Goal: Transaction & Acquisition: Purchase product/service

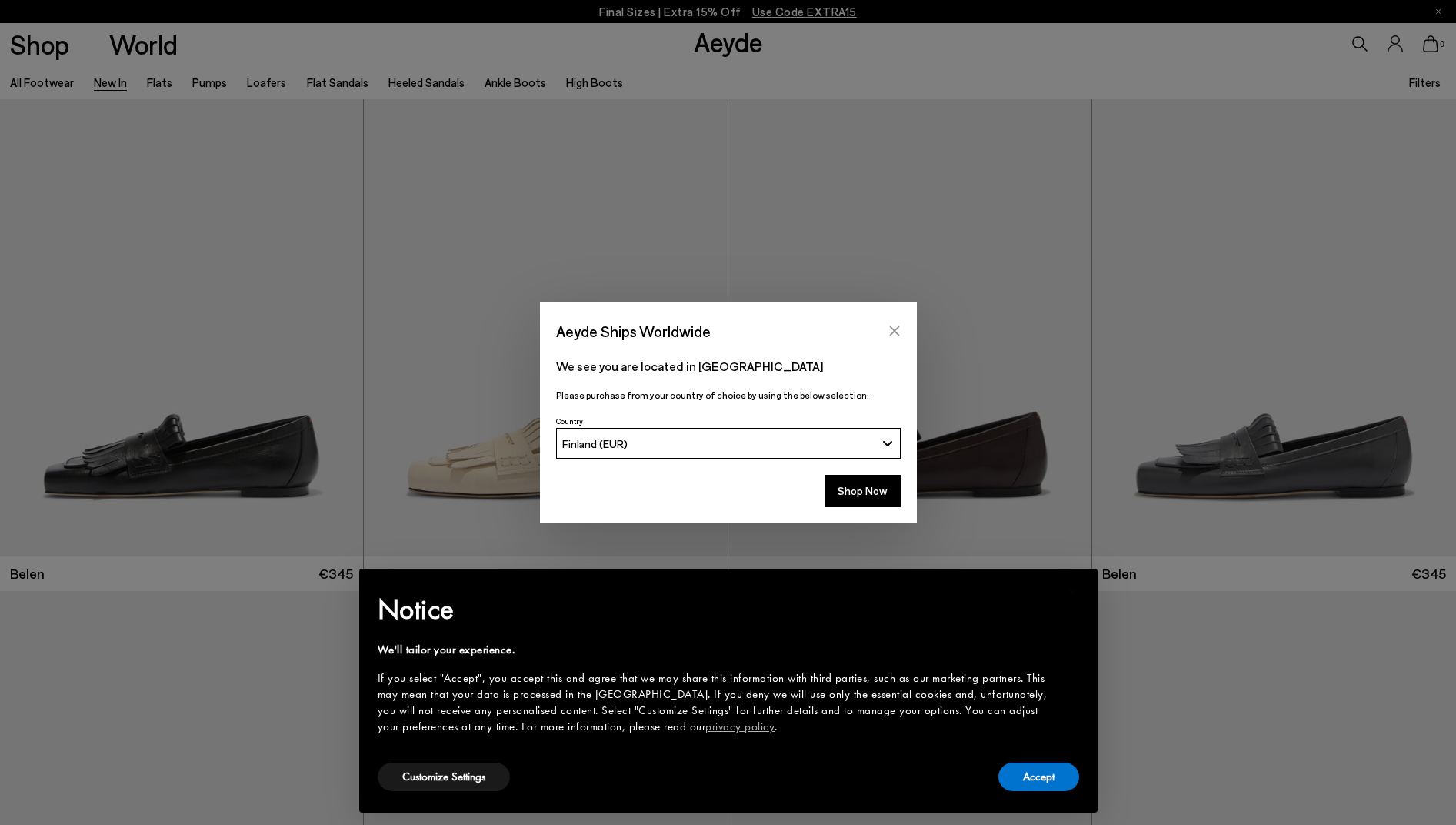
click at [900, 330] on icon "Close" at bounding box center [894, 331] width 13 height 13
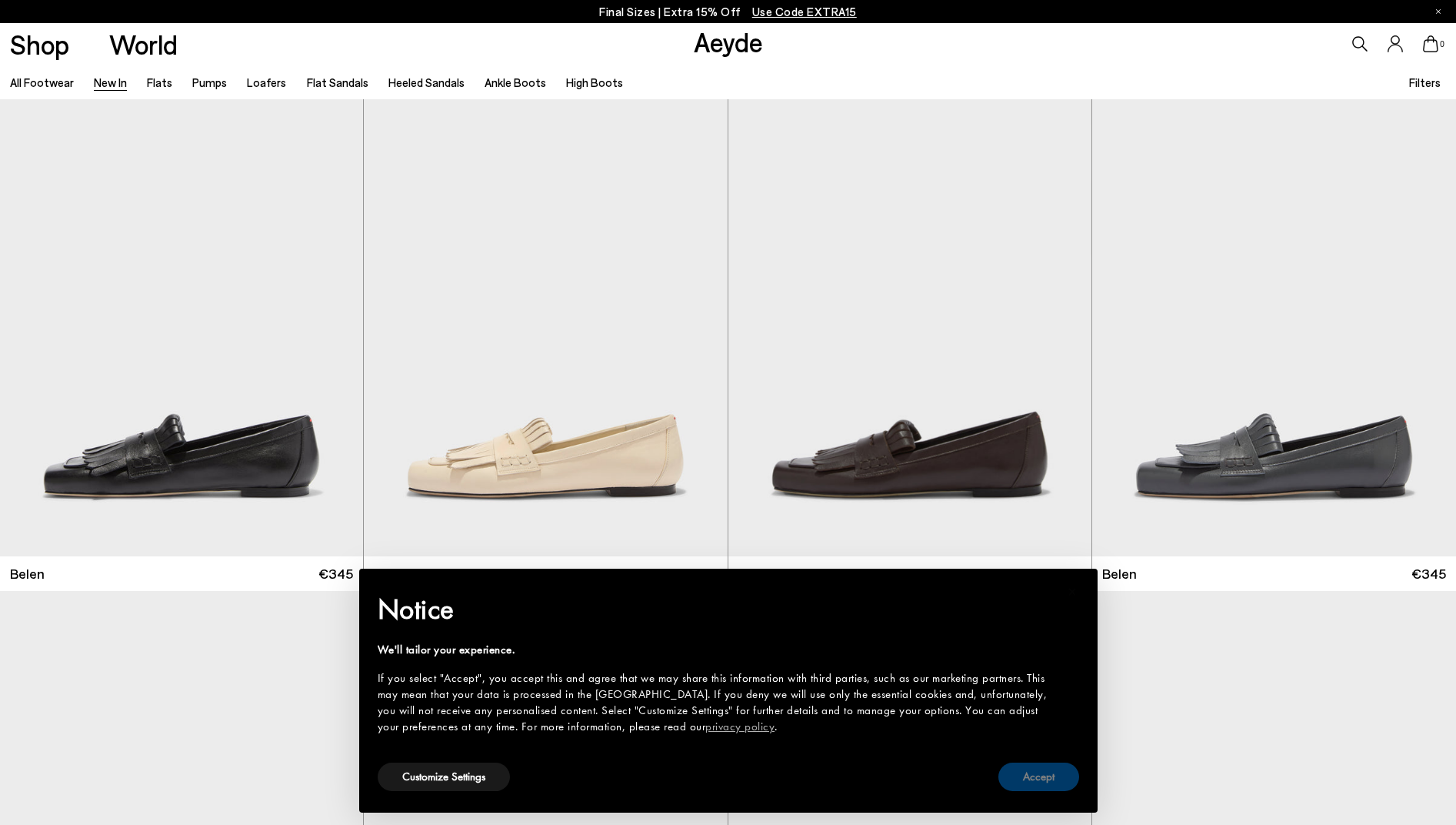
click at [1033, 771] on button "Accept" at bounding box center [1038, 776] width 80 height 28
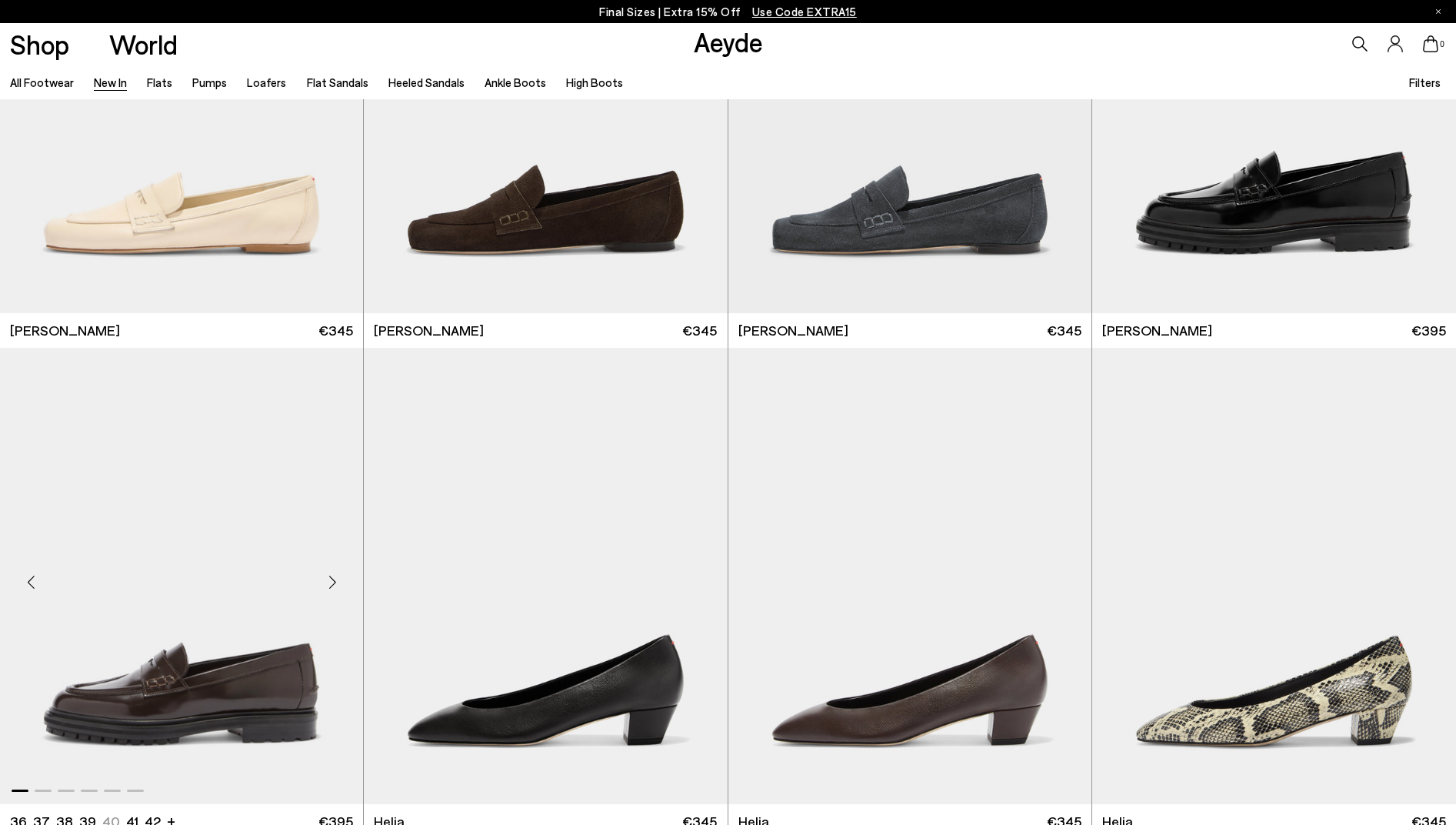
scroll to position [1462, 0]
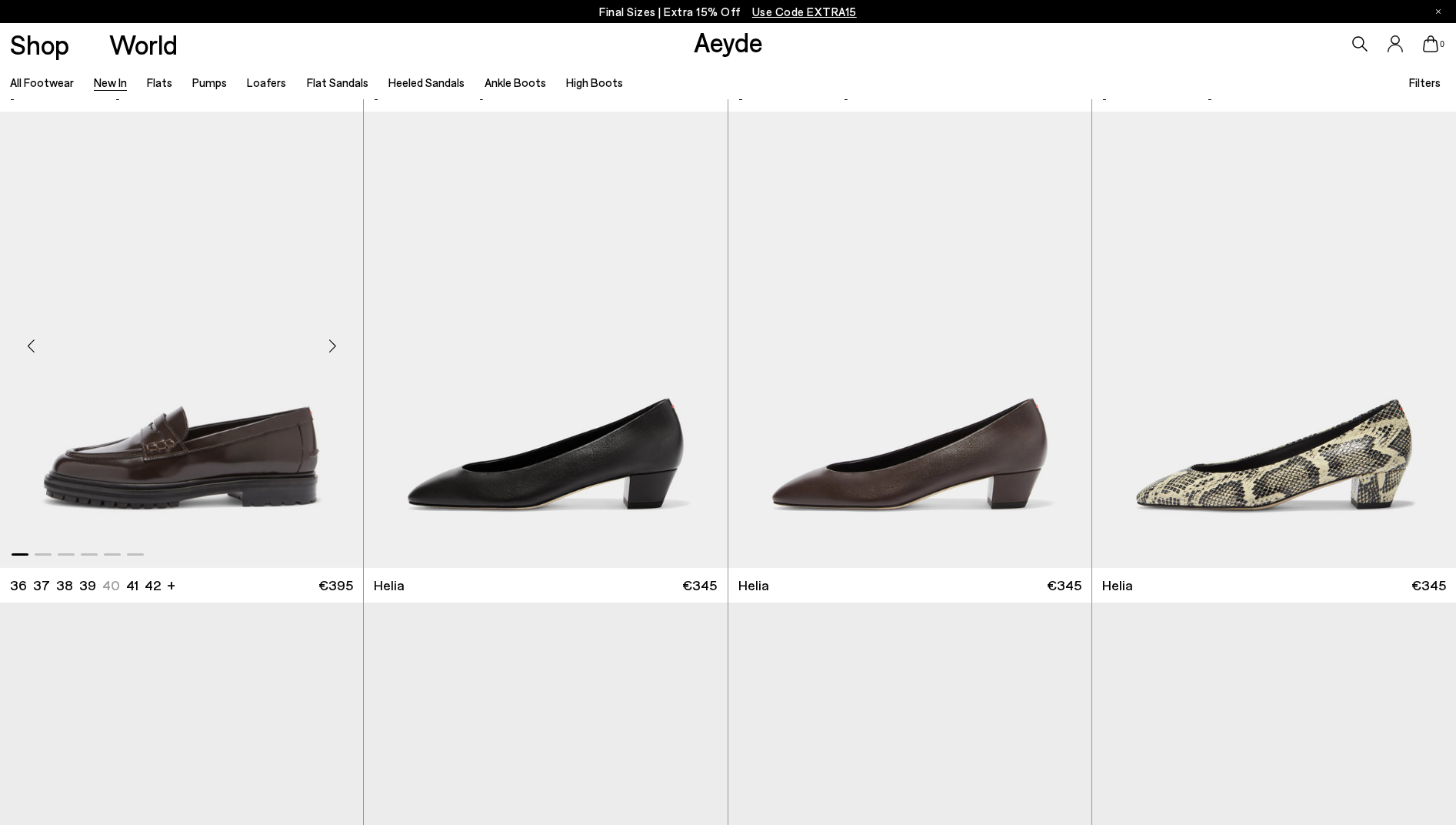
click at [193, 463] on img "1 / 6" at bounding box center [182, 339] width 363 height 456
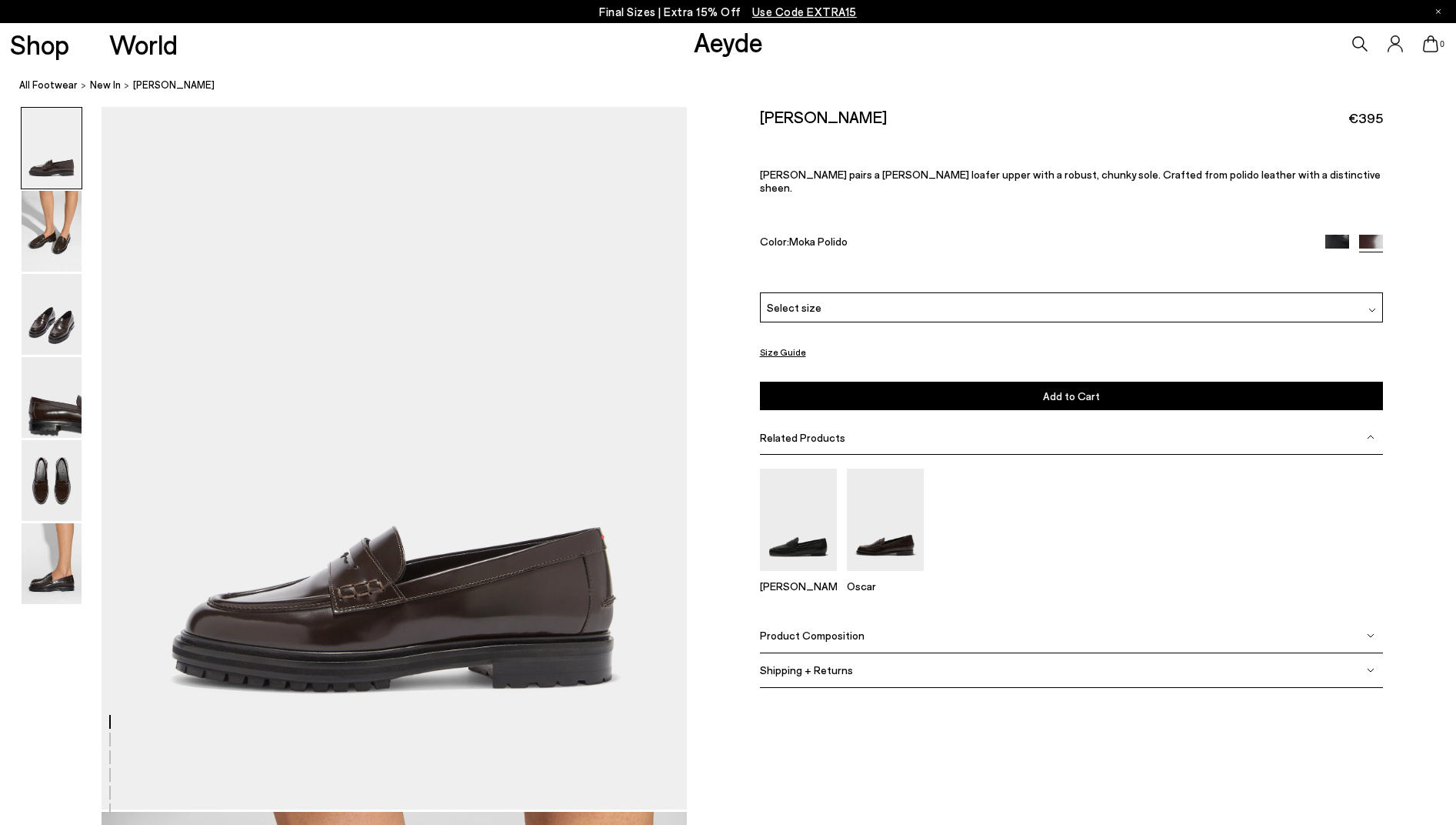
scroll to position [154, 0]
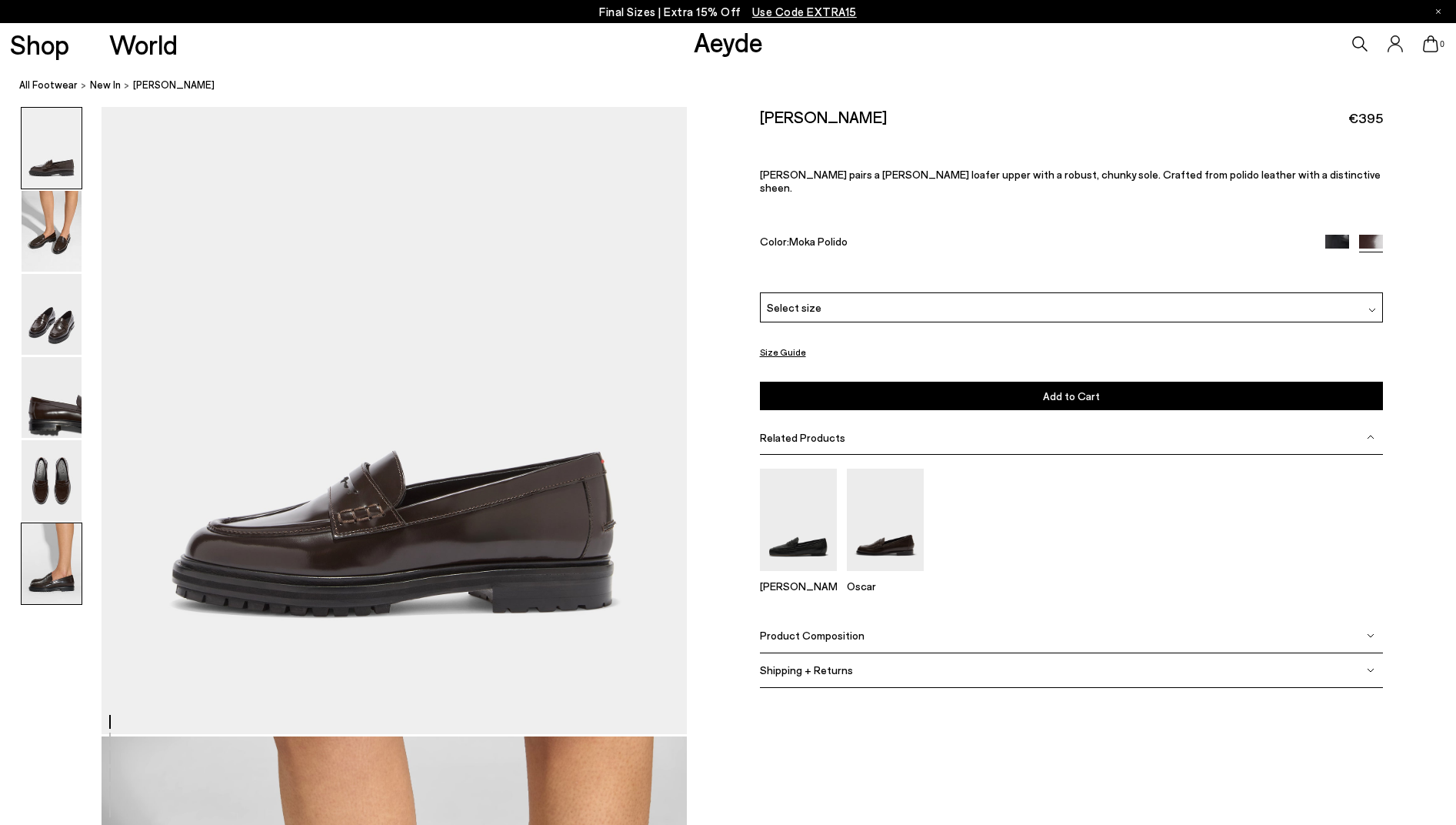
click at [69, 579] on img at bounding box center [52, 564] width 60 height 80
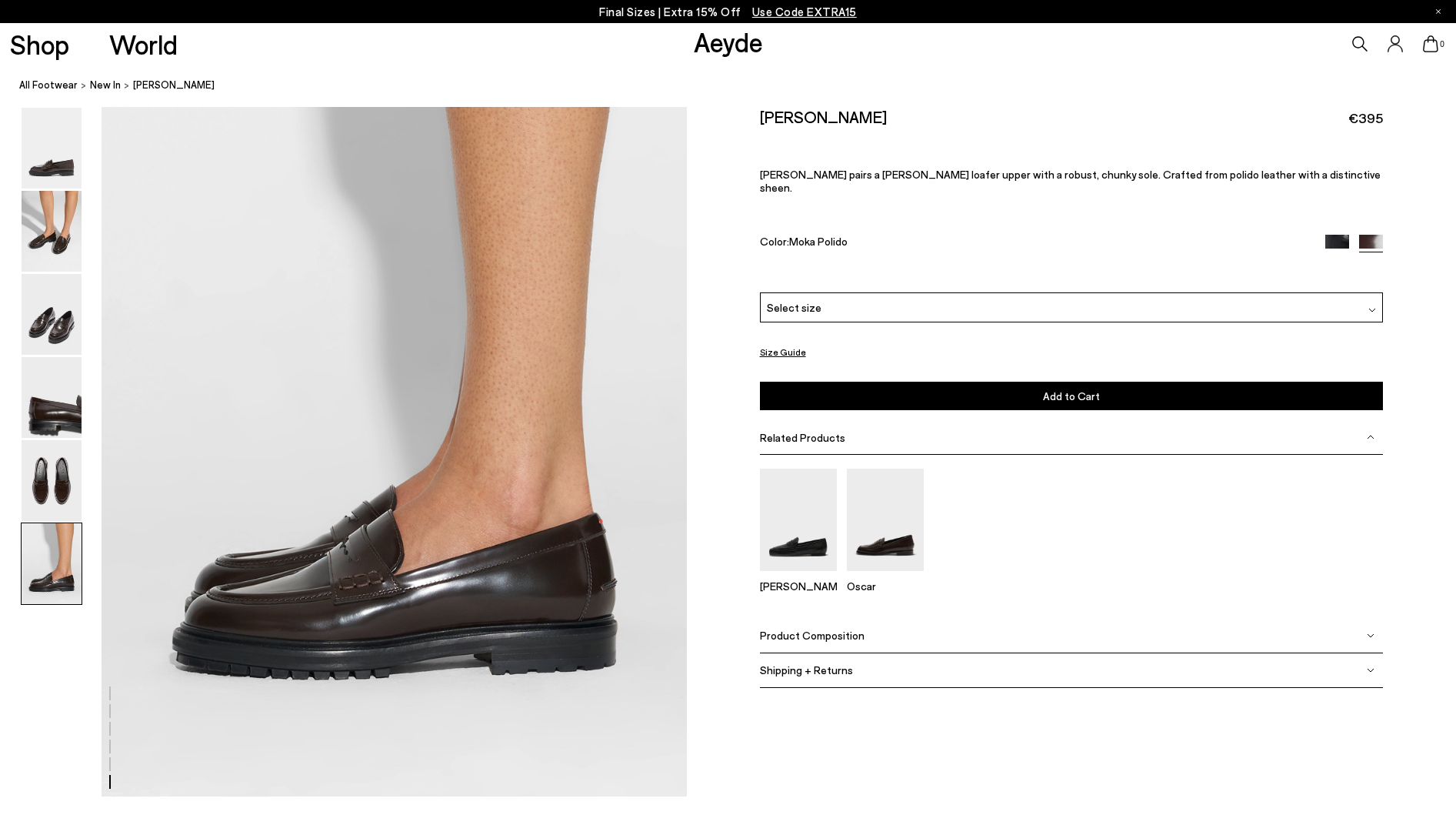
scroll to position [4022, 0]
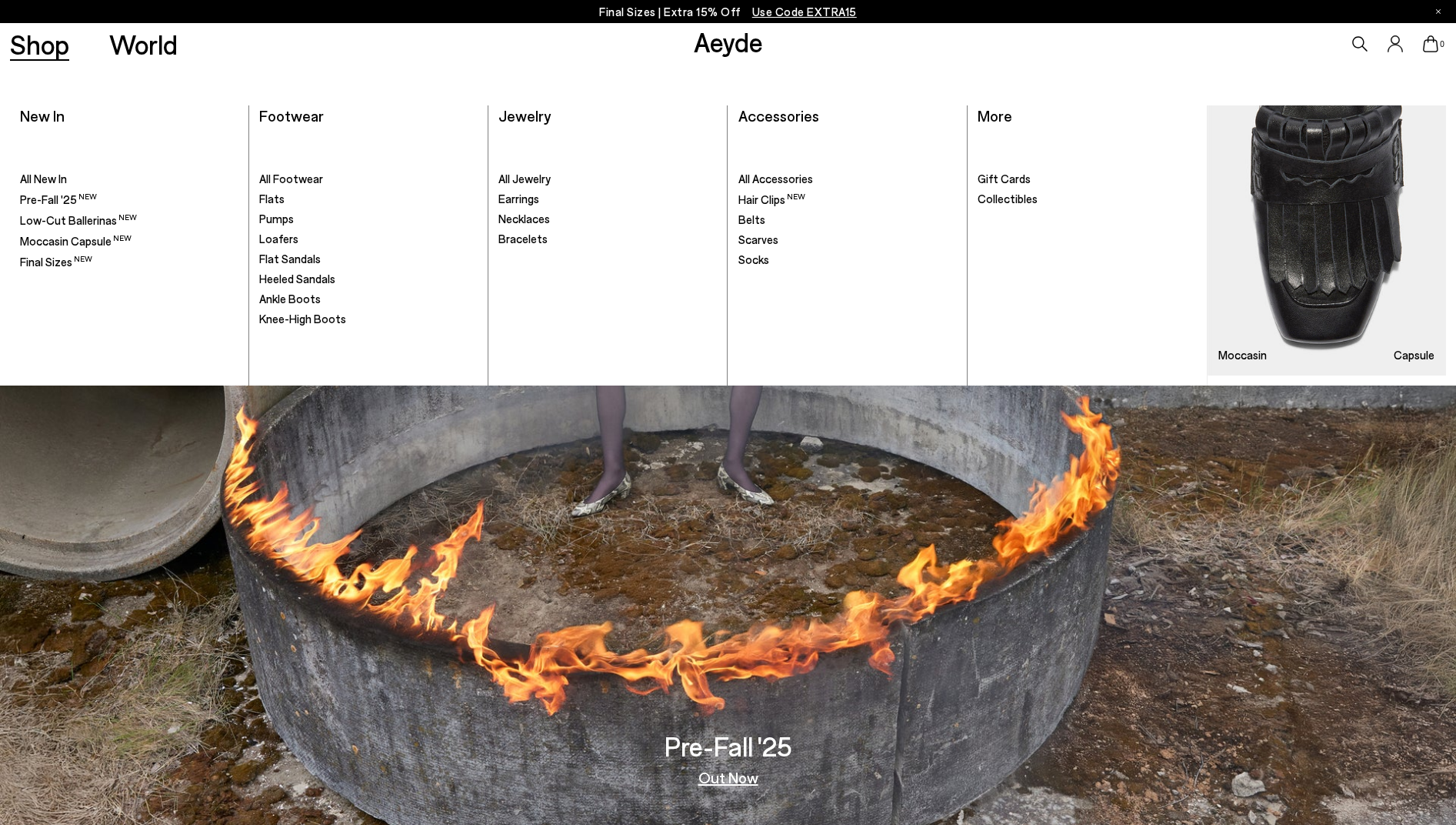
click at [49, 51] on link "Shop" at bounding box center [39, 44] width 59 height 27
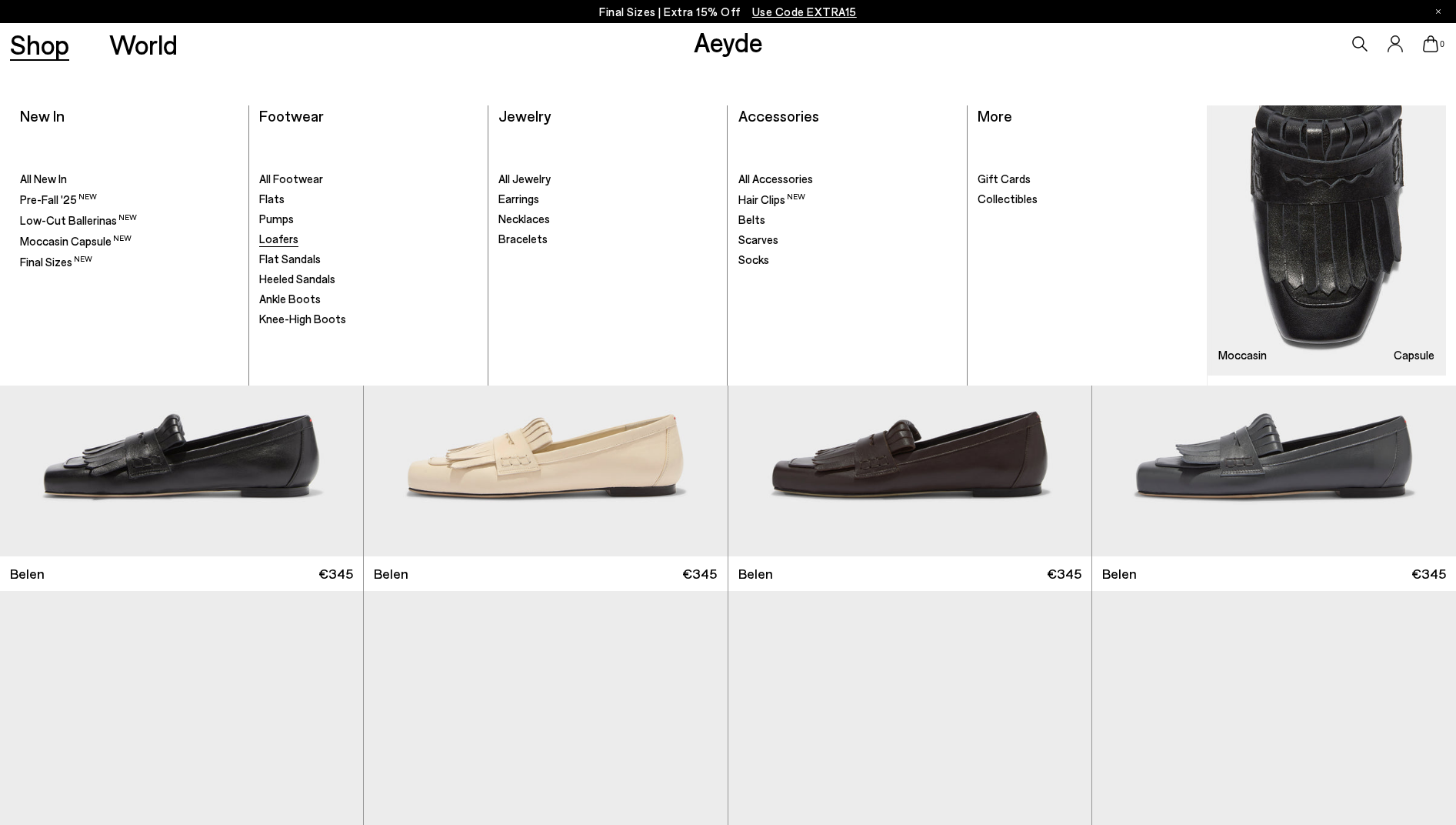
click at [278, 241] on span "Loafers" at bounding box center [279, 239] width 39 height 14
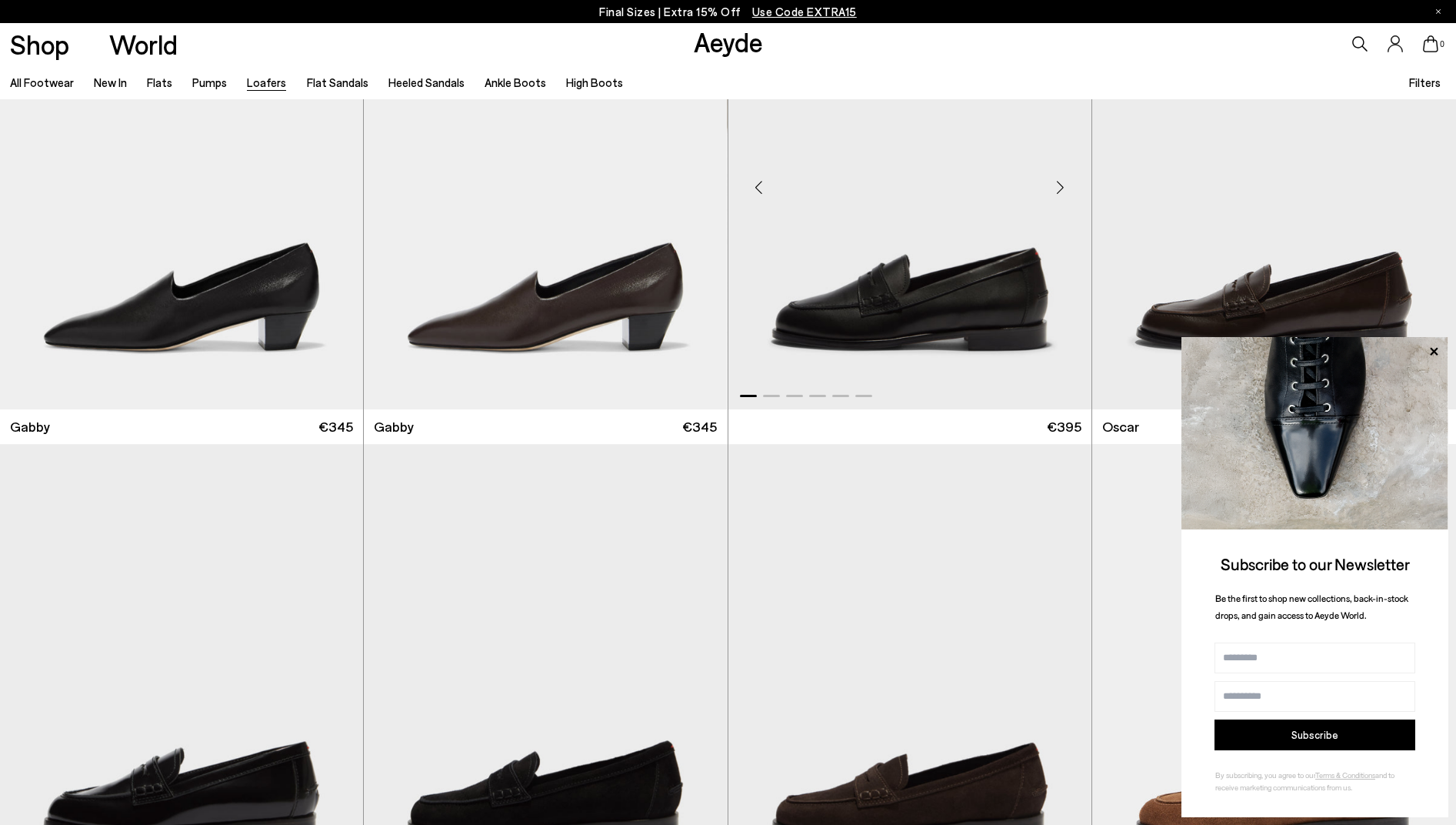
scroll to position [2462, 0]
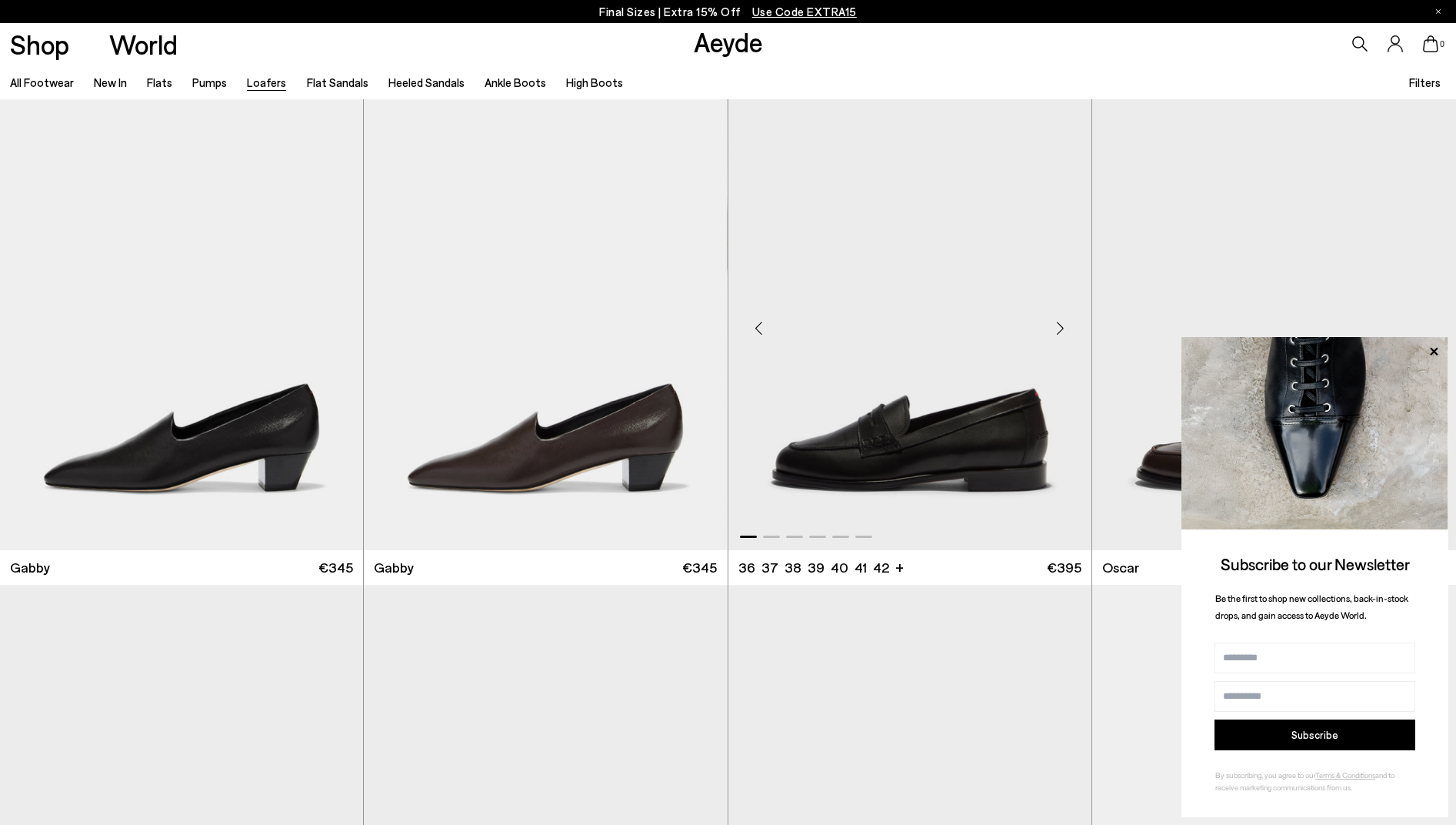
click at [894, 406] on img "1 / 6" at bounding box center [910, 321] width 363 height 456
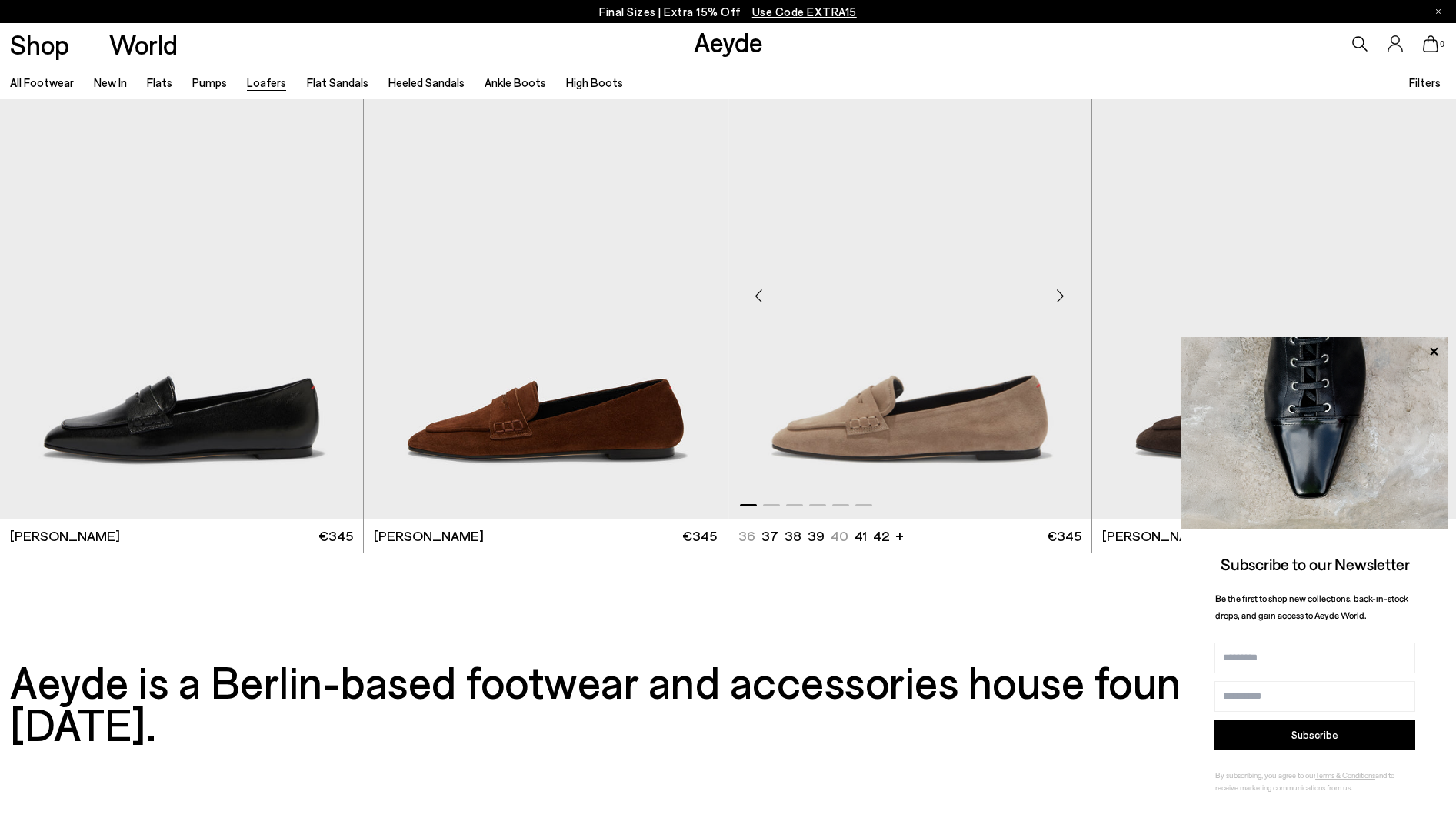
scroll to position [3771, 0]
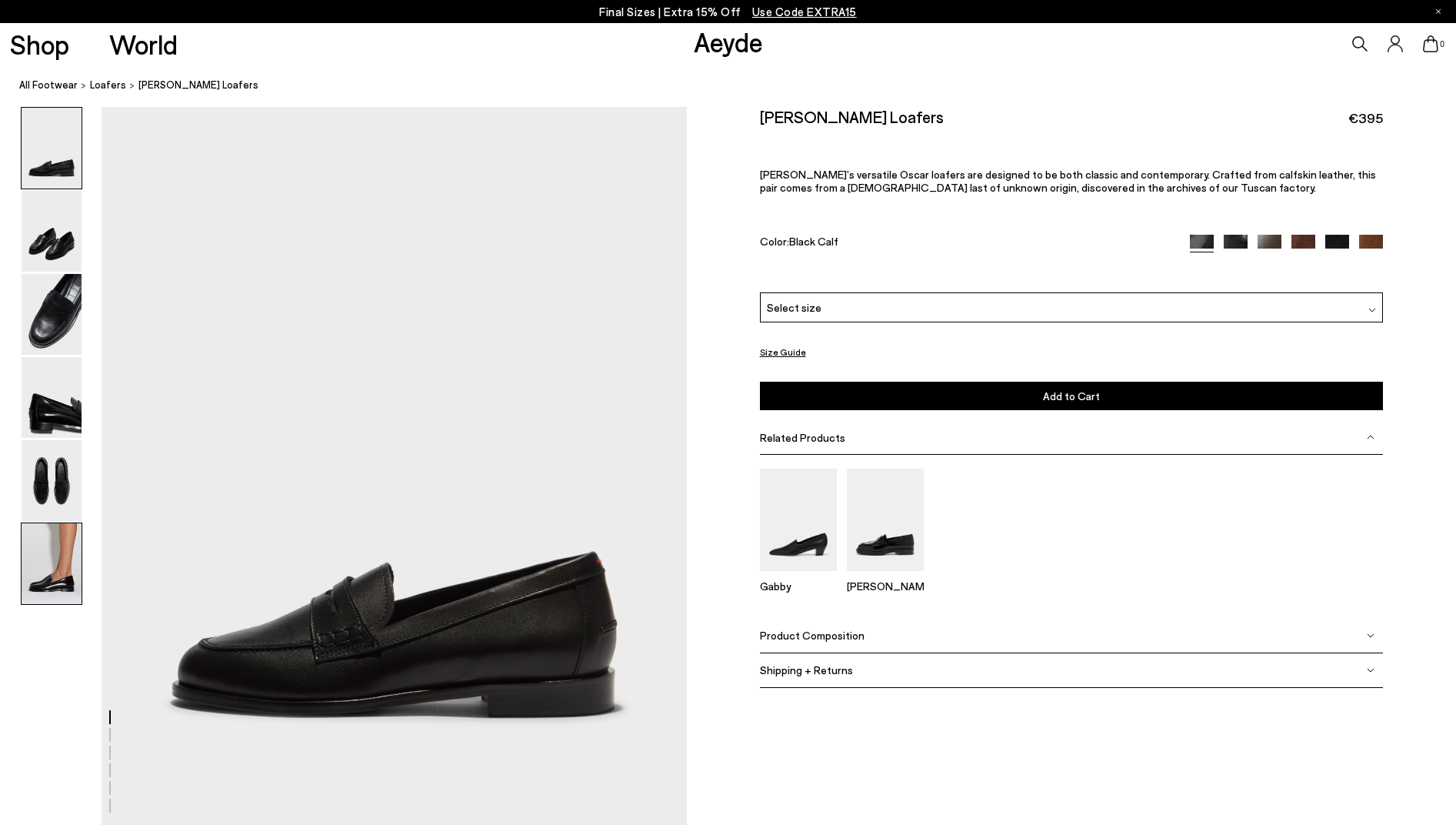
click at [62, 568] on img at bounding box center [52, 564] width 60 height 80
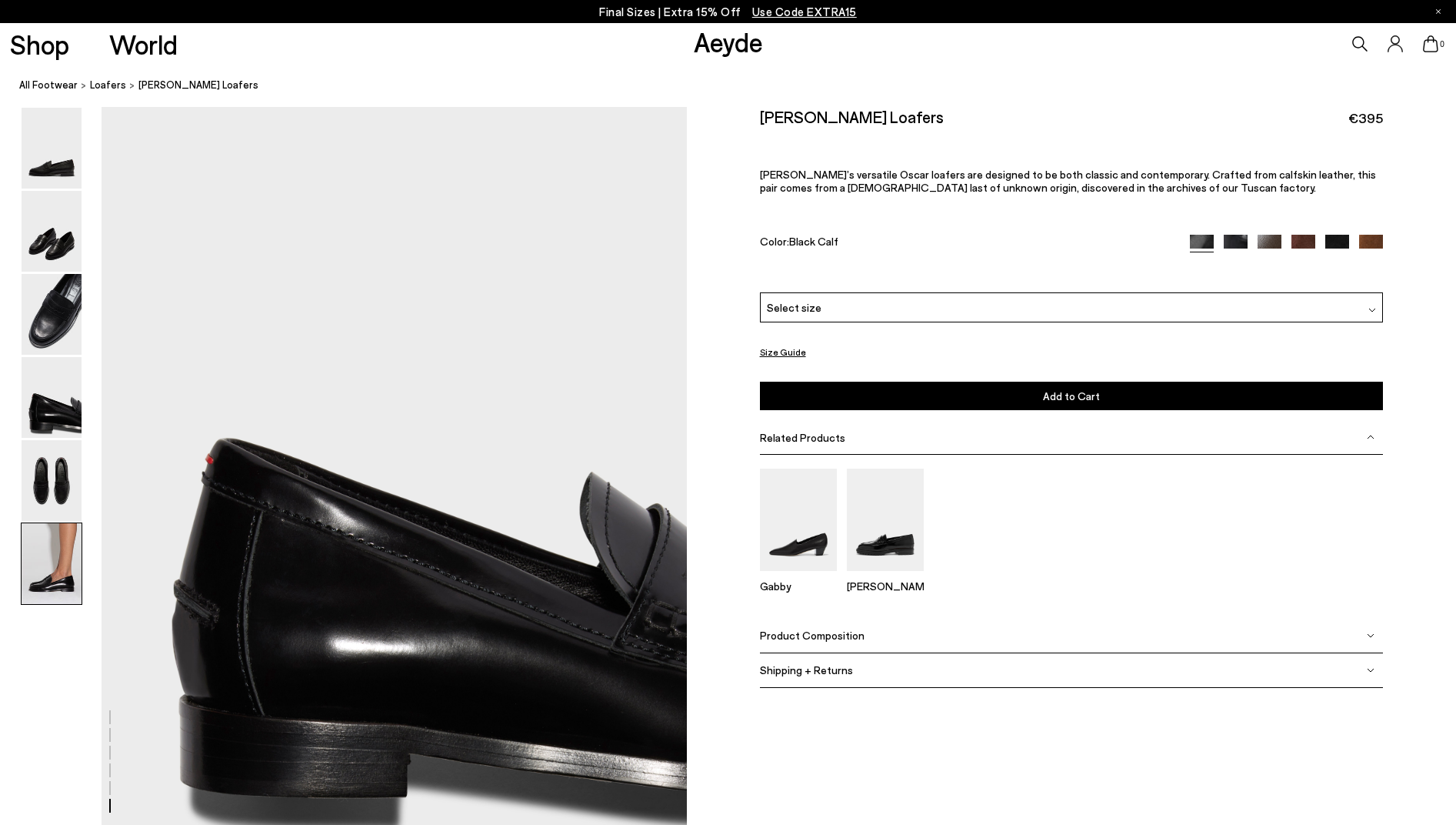
scroll to position [3959, 0]
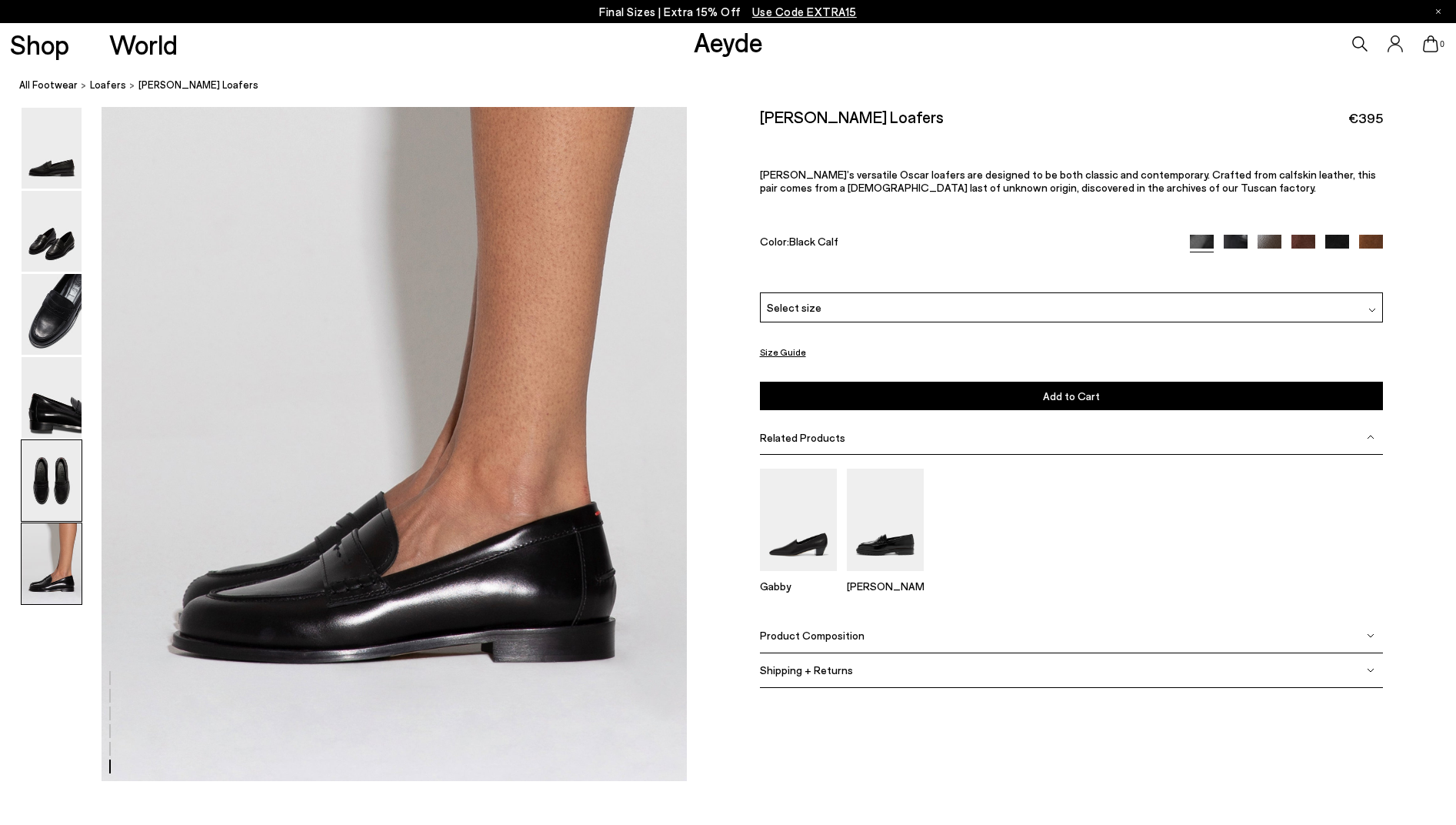
click at [43, 461] on img at bounding box center [52, 480] width 60 height 80
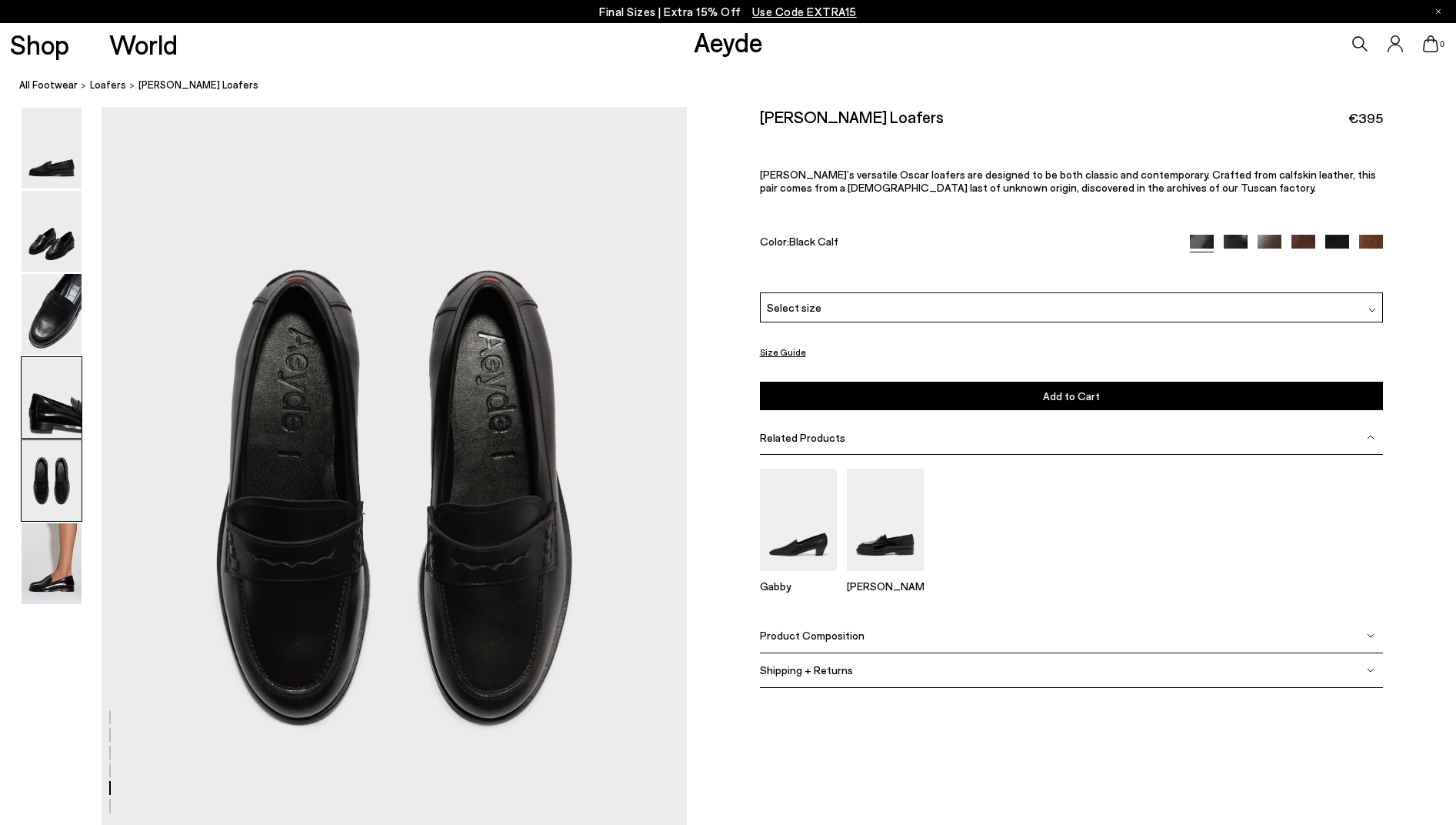
click at [75, 411] on img at bounding box center [52, 397] width 60 height 80
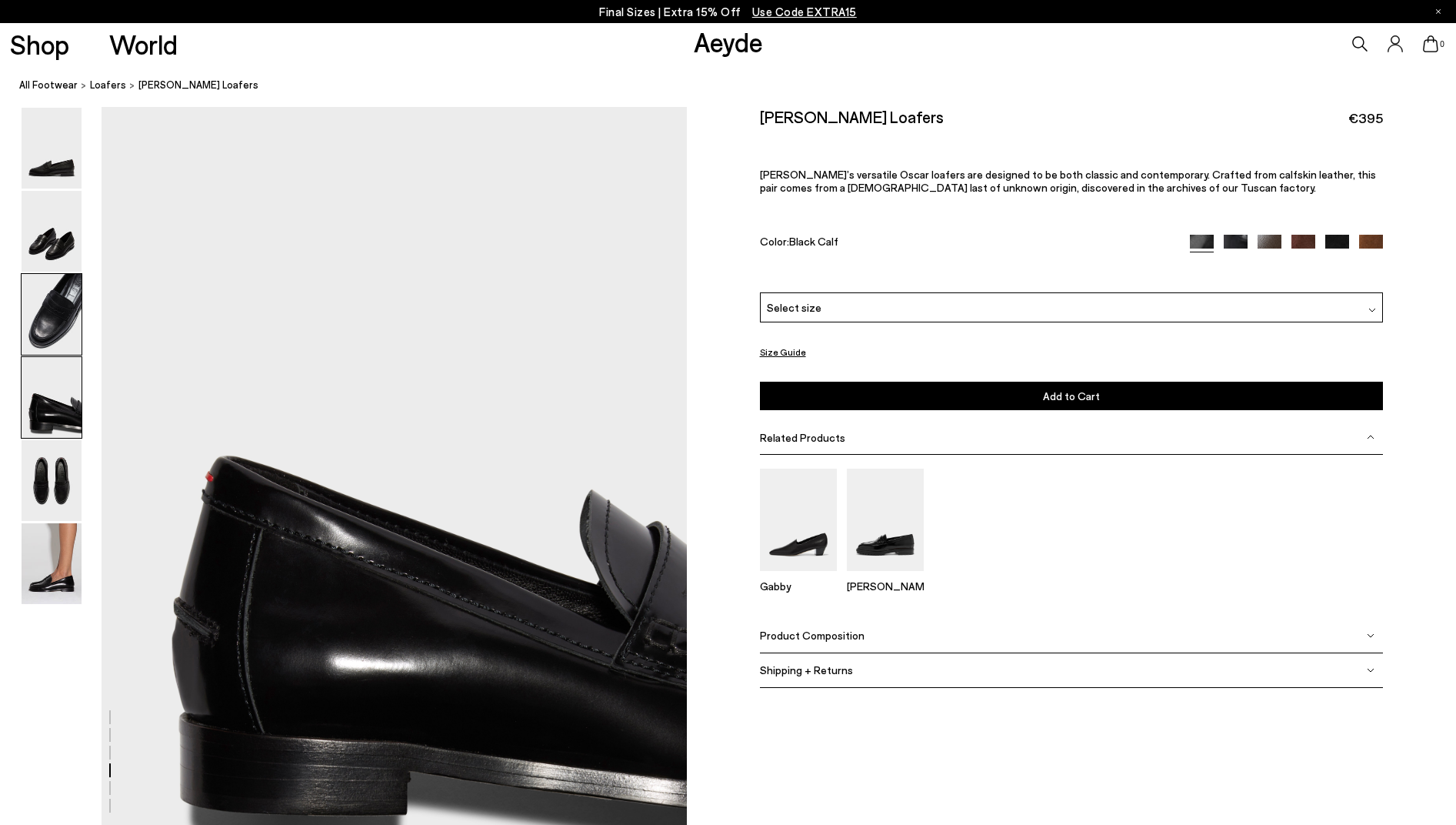
click at [58, 345] on img at bounding box center [52, 314] width 60 height 80
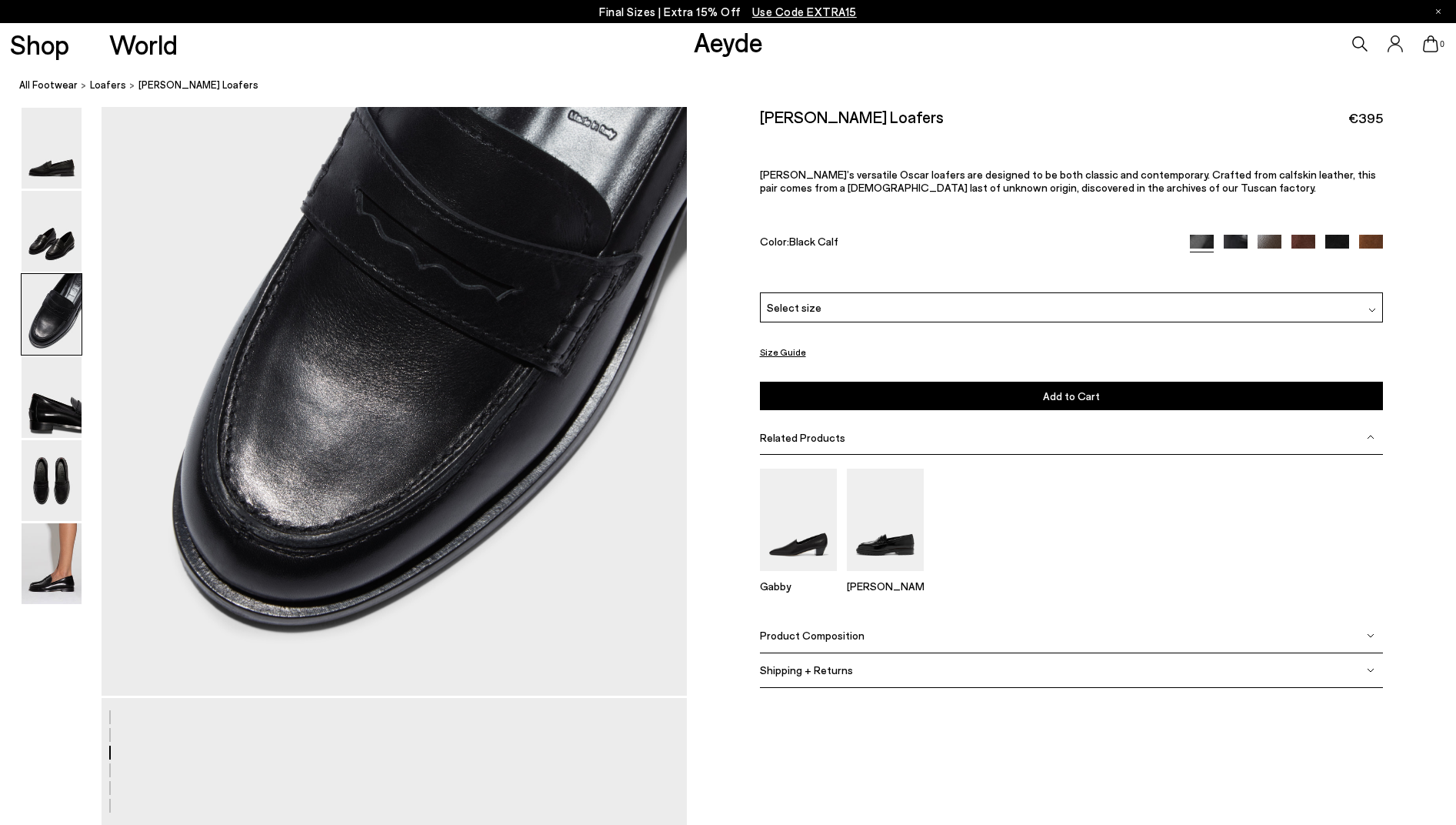
scroll to position [1505, 0]
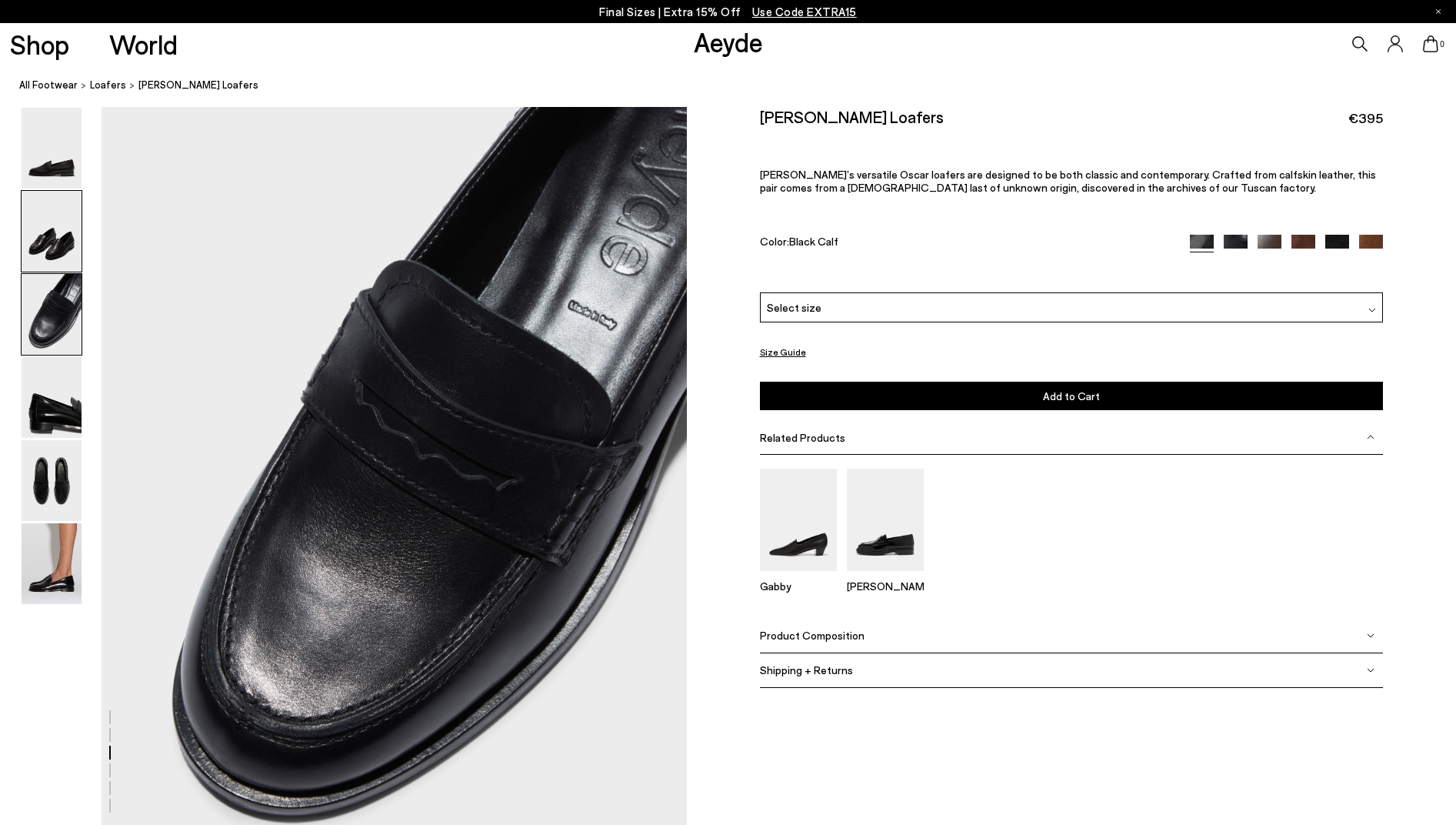
click at [56, 240] on img at bounding box center [52, 231] width 60 height 80
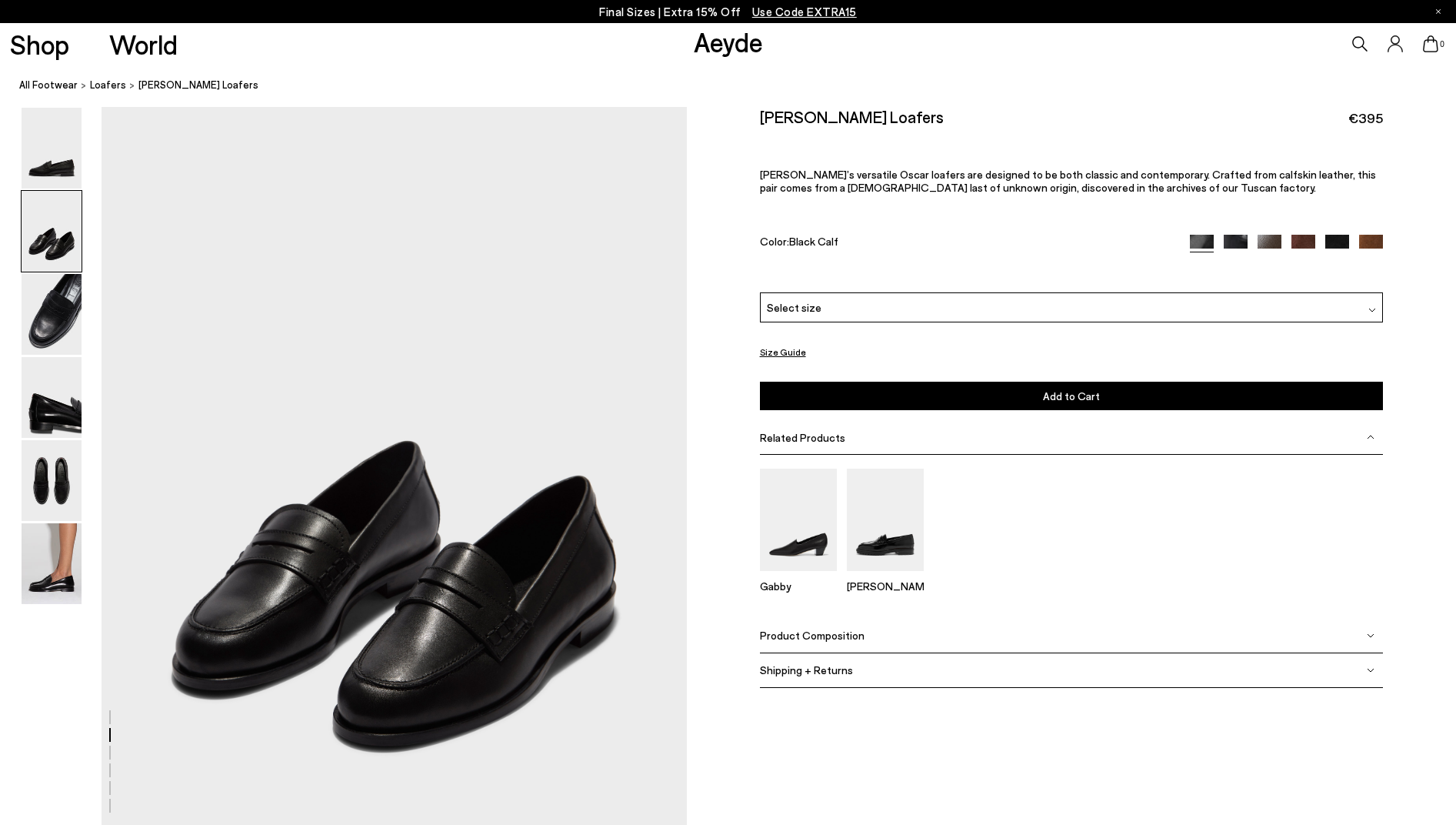
scroll to position [722, 0]
